Goal: Transaction & Acquisition: Purchase product/service

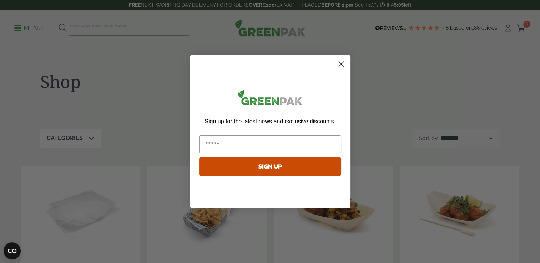
click at [339, 66] on icon "Close dialog" at bounding box center [340, 64] width 5 height 5
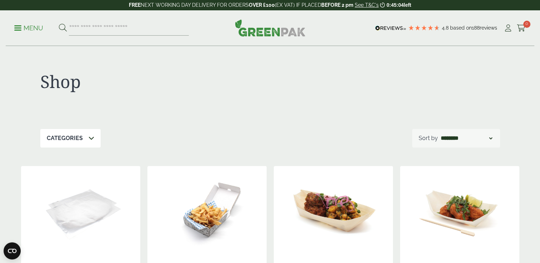
click at [62, 146] on div "Categories" at bounding box center [70, 138] width 60 height 19
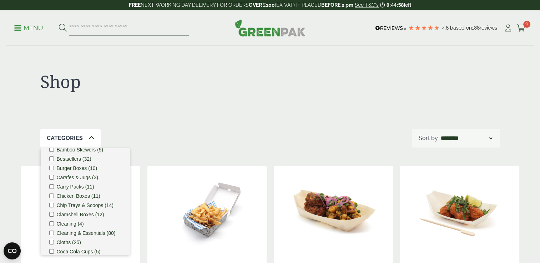
scroll to position [66, 0]
click at [86, 213] on label "Clamshell Boxes (12)" at bounding box center [80, 214] width 47 height 5
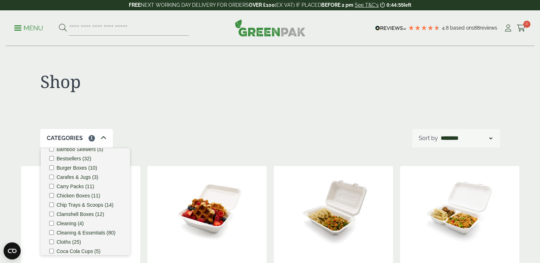
click at [179, 94] on div "Shop" at bounding box center [155, 85] width 230 height 29
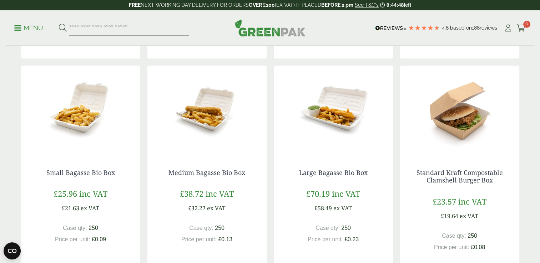
scroll to position [337, 0]
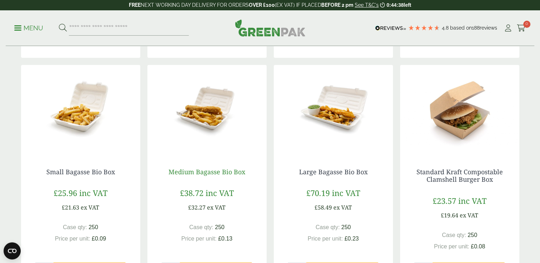
click at [204, 172] on link "Medium Bagasse Bio Box" at bounding box center [206, 172] width 77 height 9
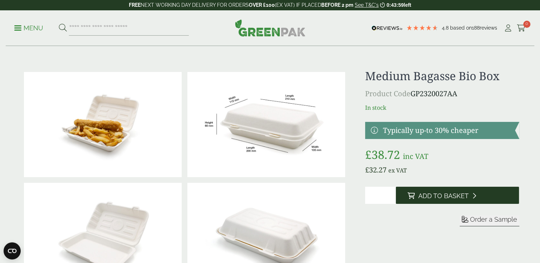
click at [422, 198] on span "Add to Basket" at bounding box center [443, 196] width 50 height 8
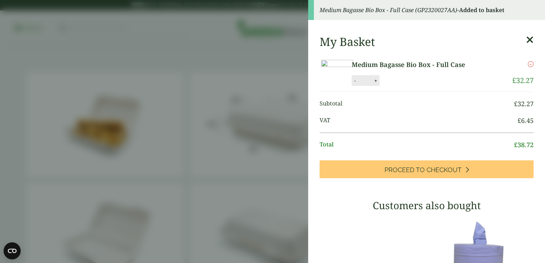
click at [526, 37] on icon at bounding box center [529, 40] width 7 height 10
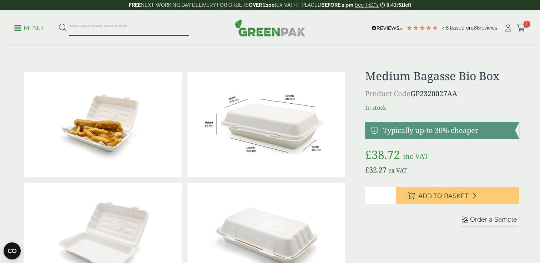
click at [113, 30] on input "search" at bounding box center [129, 28] width 120 height 15
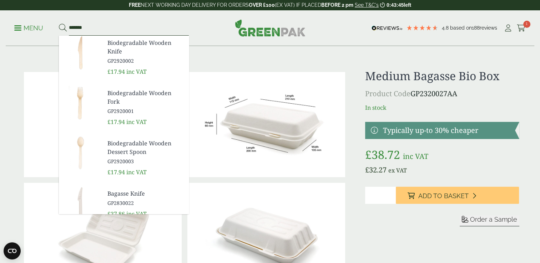
type input "*******"
click at [59, 24] on button at bounding box center [63, 28] width 8 height 9
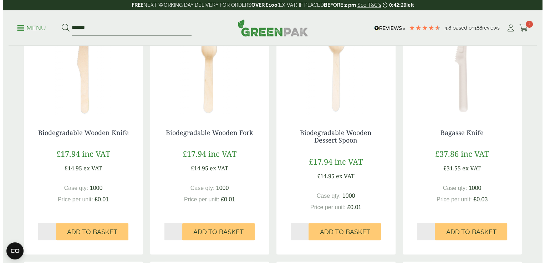
scroll to position [140, 0]
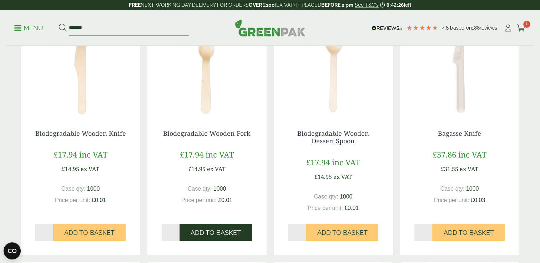
click at [207, 232] on span "Add to Basket" at bounding box center [215, 233] width 50 height 8
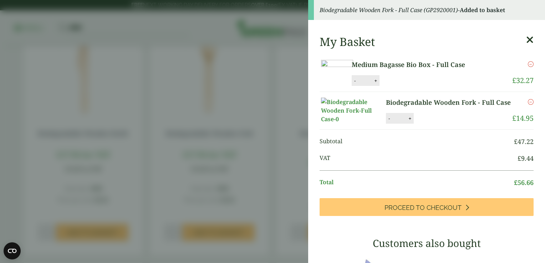
click at [526, 40] on icon at bounding box center [529, 40] width 7 height 10
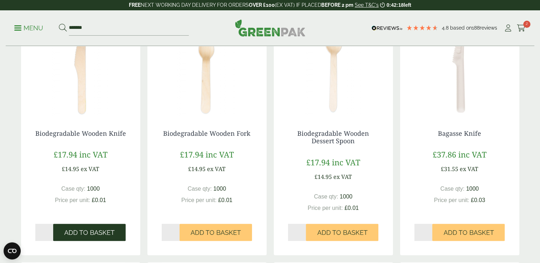
click at [97, 235] on span "Add to Basket" at bounding box center [89, 233] width 50 height 8
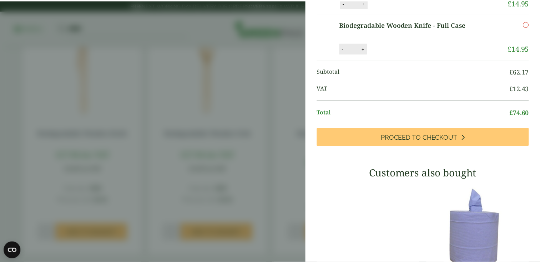
scroll to position [0, 0]
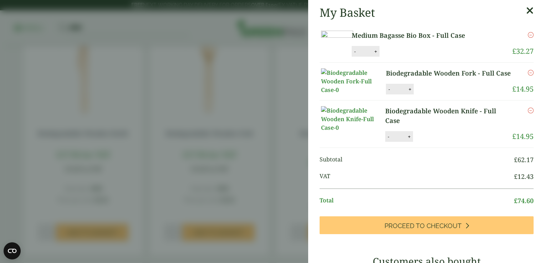
click at [526, 7] on icon at bounding box center [529, 11] width 7 height 10
